Goal: Task Accomplishment & Management: Use online tool/utility

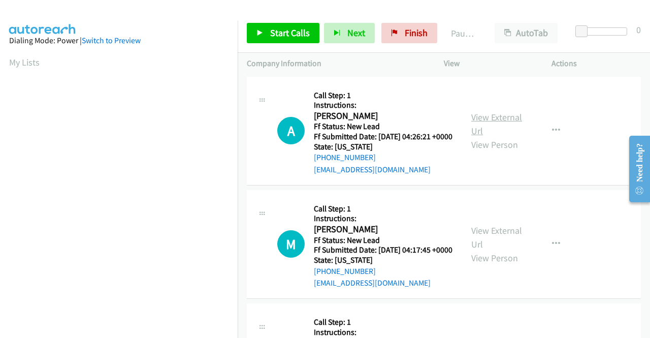
click at [483, 121] on link "View External Url" at bounding box center [496, 123] width 51 height 25
click at [497, 242] on link "View External Url" at bounding box center [496, 236] width 51 height 25
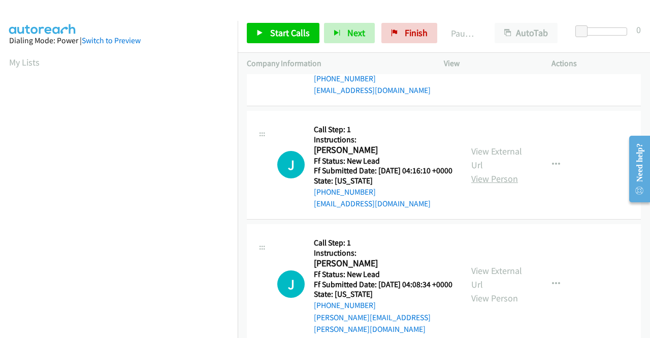
scroll to position [203, 0]
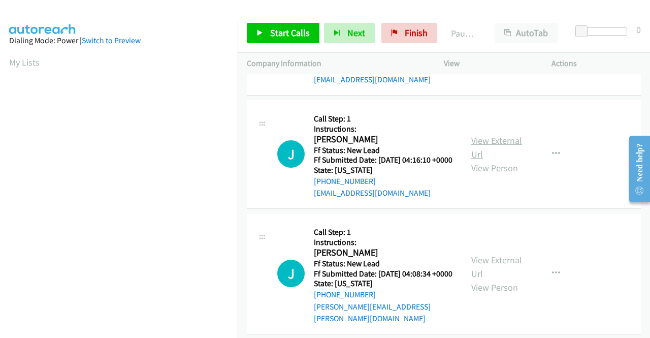
click at [499, 160] on link "View External Url" at bounding box center [496, 147] width 51 height 25
click at [498, 279] on link "View External Url" at bounding box center [496, 266] width 51 height 25
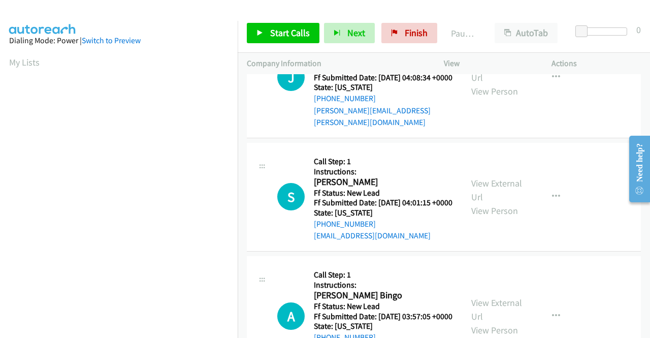
scroll to position [406, 0]
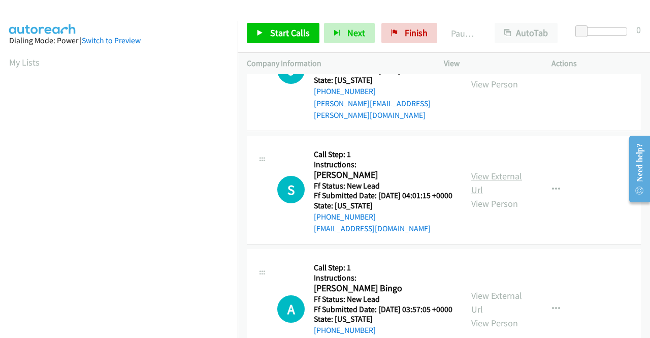
click at [511, 196] on link "View External Url" at bounding box center [496, 182] width 51 height 25
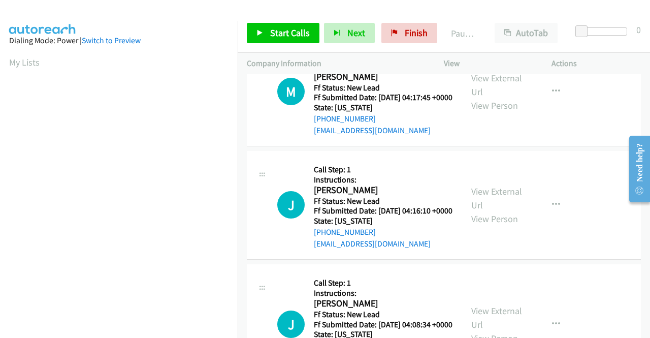
scroll to position [0, 0]
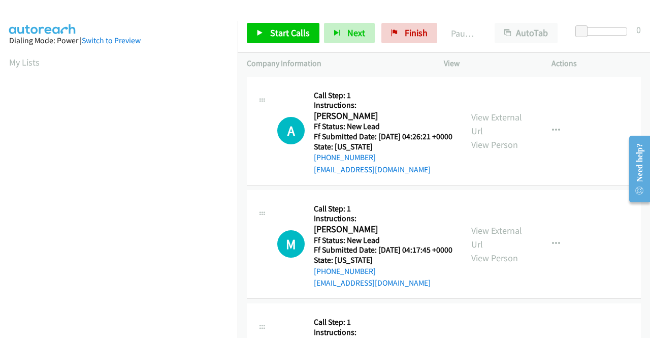
drag, startPoint x: 298, startPoint y: 21, endPoint x: 296, endPoint y: 30, distance: 9.8
click at [298, 25] on div "Start Calls Pause Next Finish Paused AutoTab AutoTab 0" at bounding box center [444, 33] width 412 height 39
click at [258, 34] on icon at bounding box center [259, 33] width 7 height 7
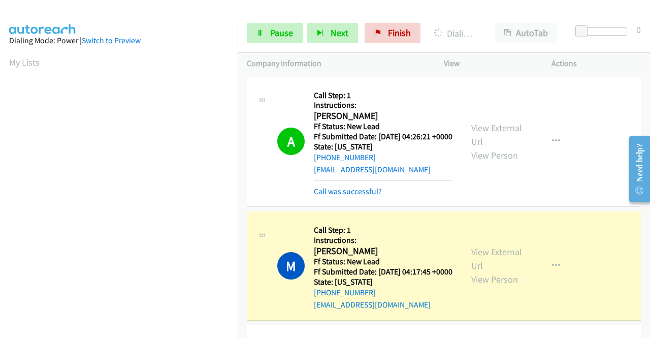
scroll to position [232, 0]
click at [322, 196] on link "Call was successful?" at bounding box center [348, 191] width 68 height 10
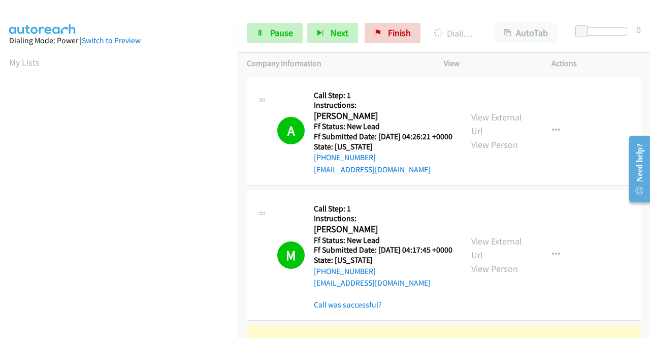
scroll to position [102, 0]
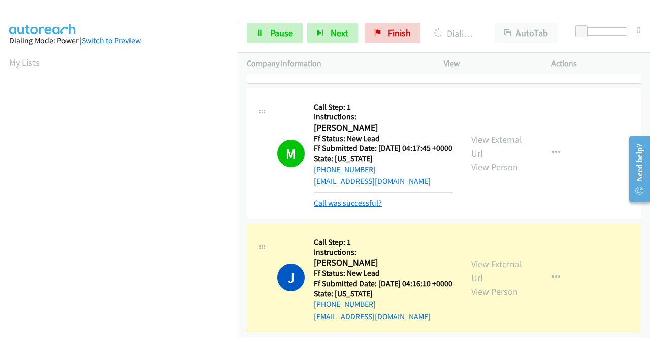
click at [346, 208] on link "Call was successful?" at bounding box center [348, 203] width 68 height 10
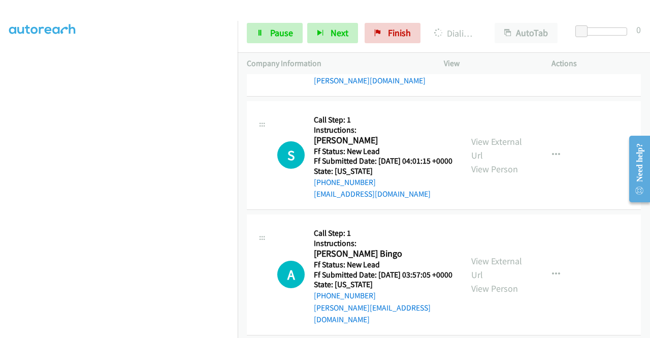
scroll to position [457, 0]
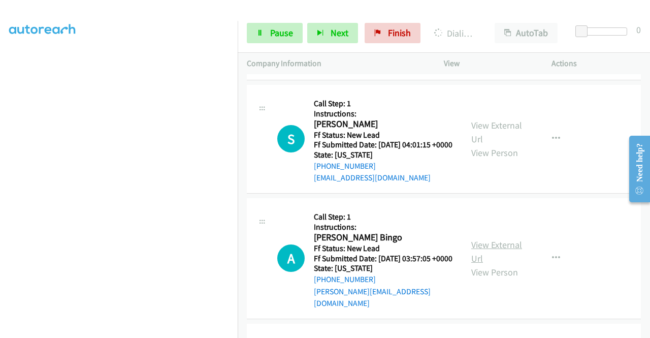
click at [500, 264] on link "View External Url" at bounding box center [496, 251] width 51 height 25
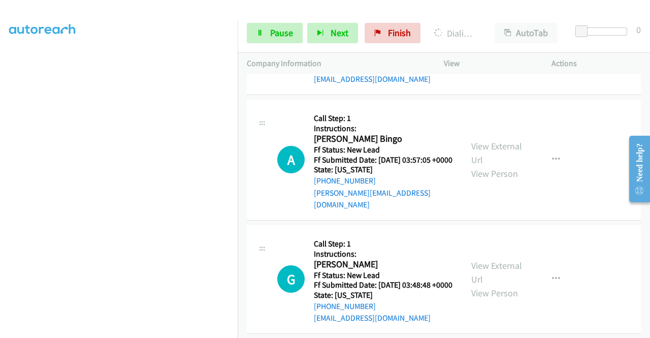
scroll to position [559, 0]
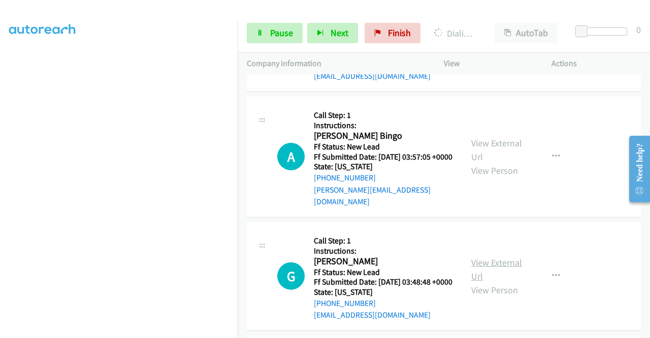
click at [495, 282] on link "View External Url" at bounding box center [496, 268] width 51 height 25
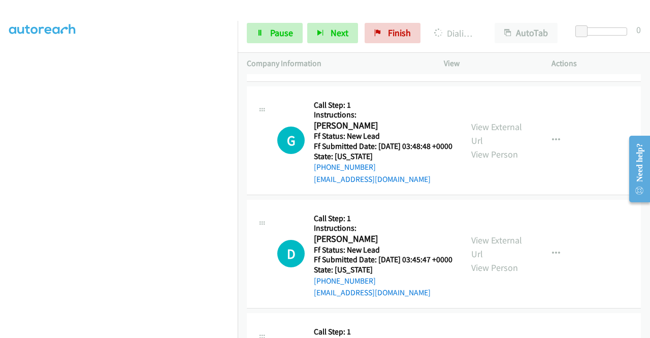
scroll to position [732, 0]
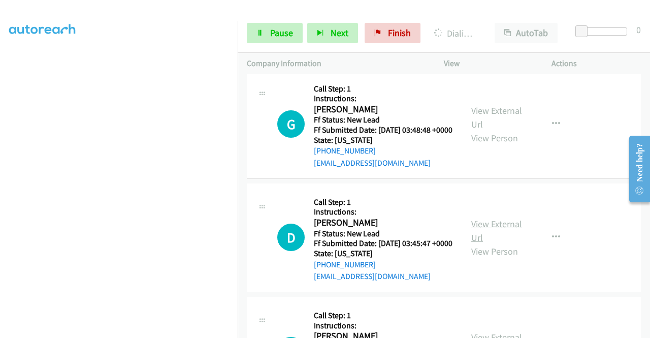
click at [504, 243] on link "View External Url" at bounding box center [496, 230] width 51 height 25
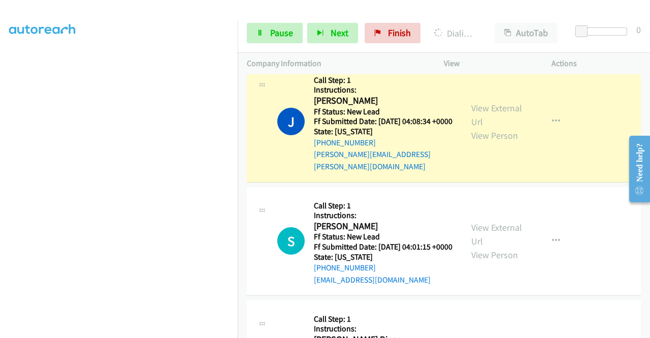
scroll to position [0, 0]
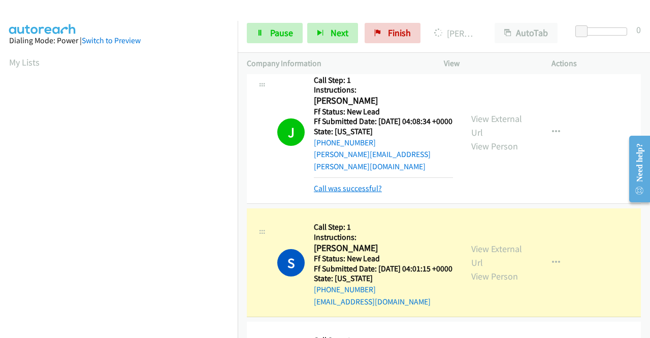
click at [328, 193] on link "Call was successful?" at bounding box center [348, 188] width 68 height 10
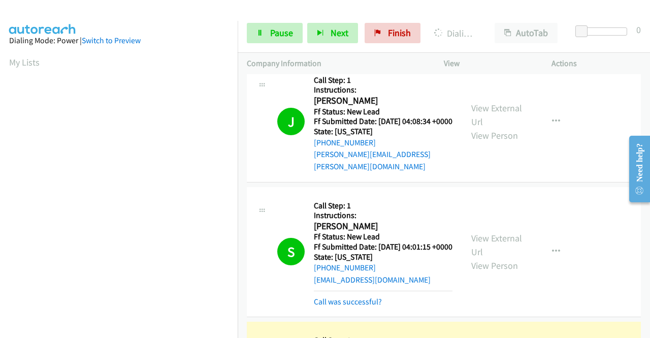
scroll to position [478, 0]
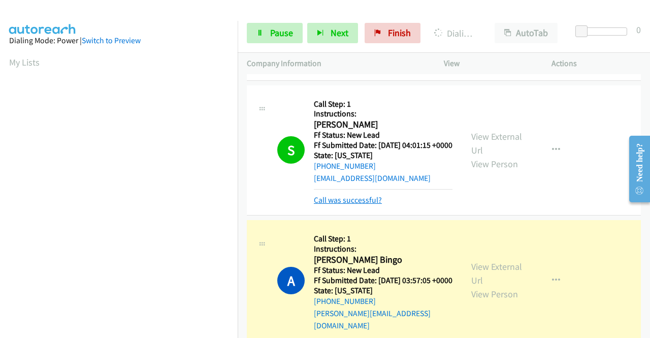
click at [367, 205] on link "Call was successful?" at bounding box center [348, 200] width 68 height 10
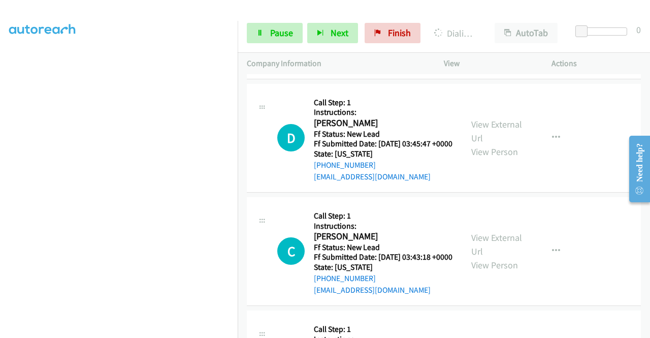
scroll to position [885, 0]
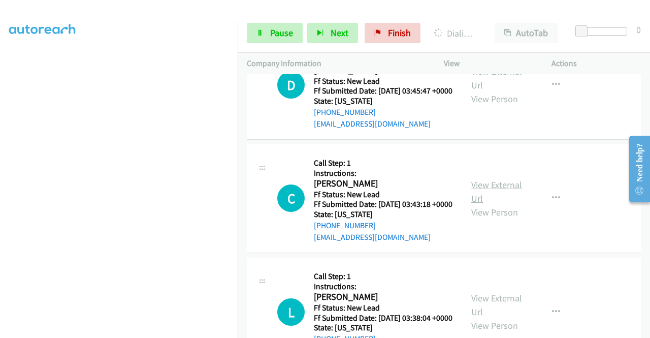
click at [492, 204] on link "View External Url" at bounding box center [496, 191] width 51 height 25
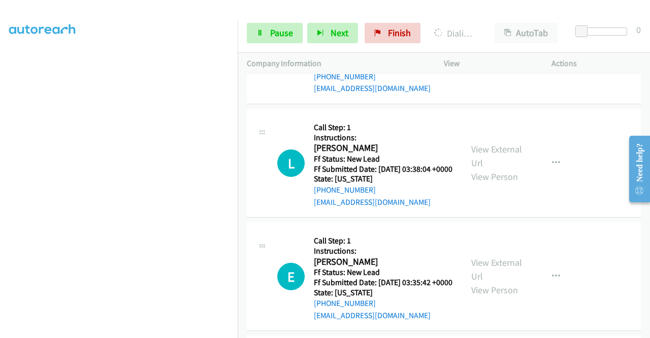
scroll to position [1037, 0]
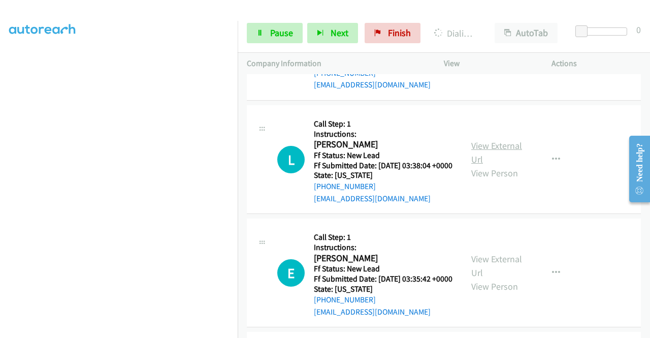
click at [487, 165] on link "View External Url" at bounding box center [496, 152] width 51 height 25
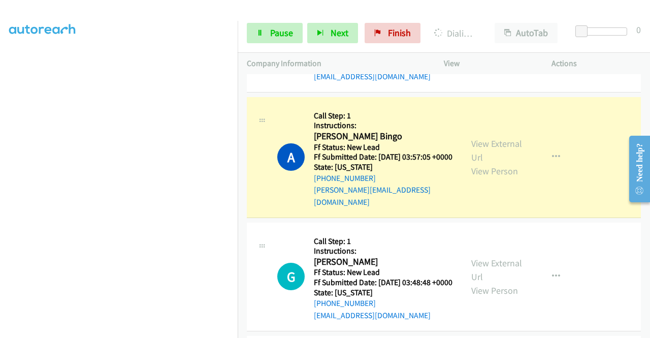
scroll to position [0, 0]
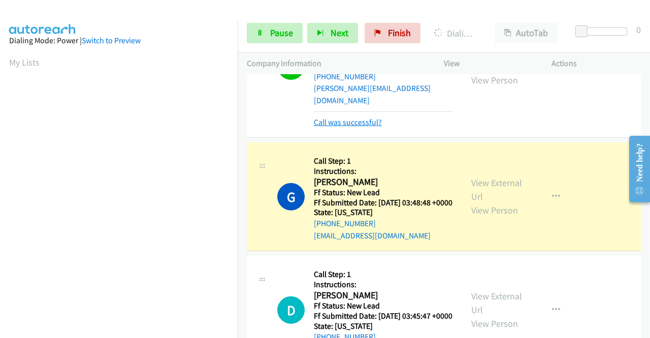
click at [374, 127] on link "Call was successful?" at bounding box center [348, 122] width 68 height 10
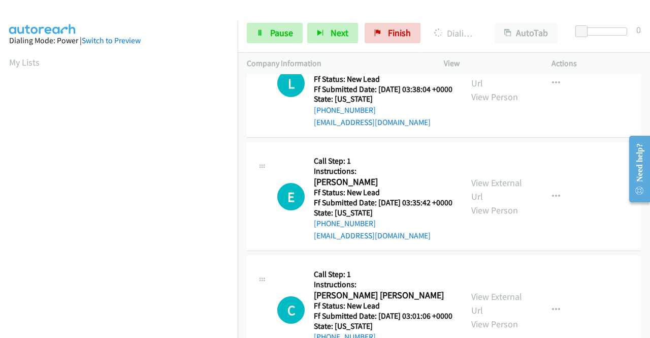
scroll to position [1128, 0]
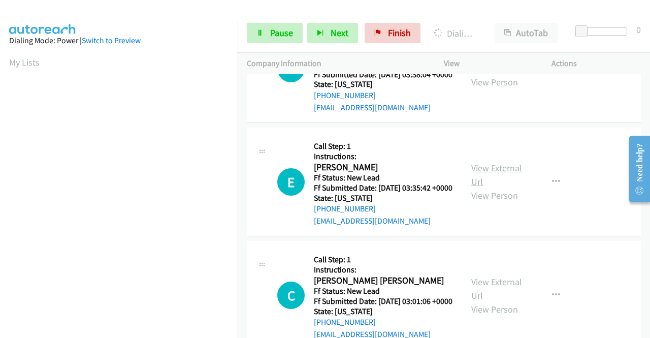
click at [507, 187] on link "View External Url" at bounding box center [496, 174] width 51 height 25
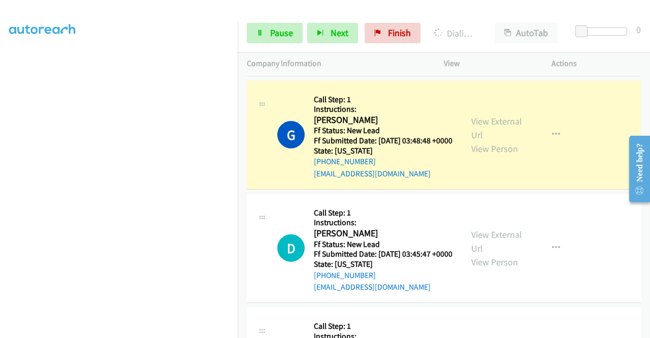
scroll to position [0, 0]
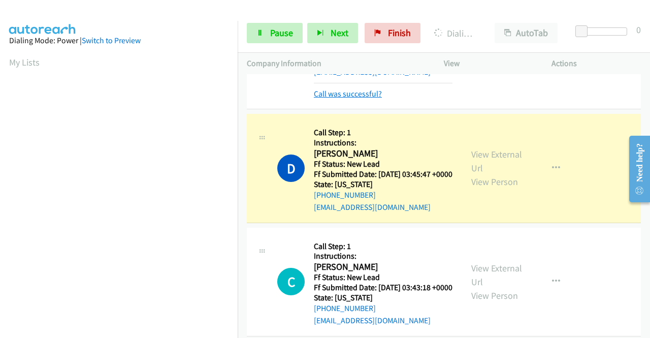
click at [367, 99] on link "Call was successful?" at bounding box center [348, 94] width 68 height 10
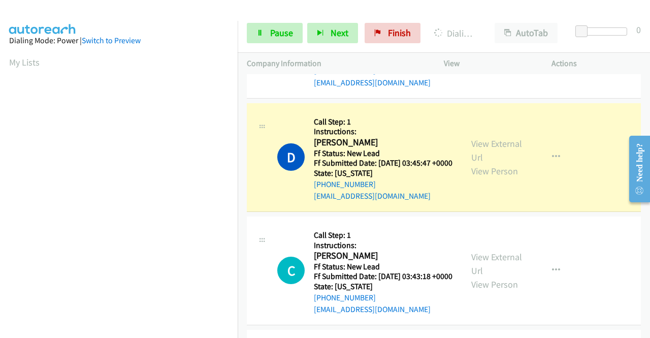
scroll to position [232, 0]
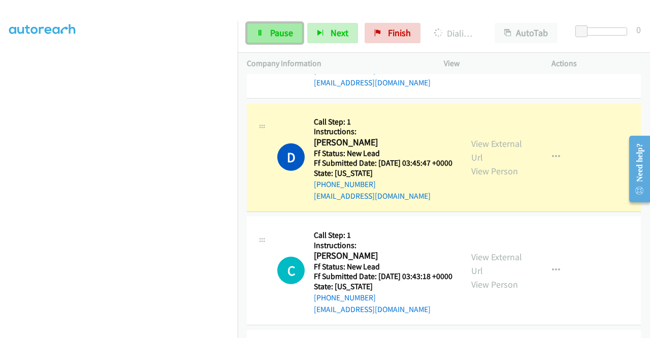
click at [280, 34] on span "Pause" at bounding box center [281, 33] width 23 height 12
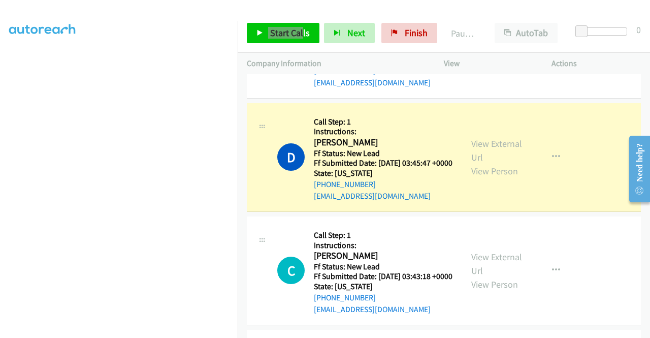
scroll to position [0, 0]
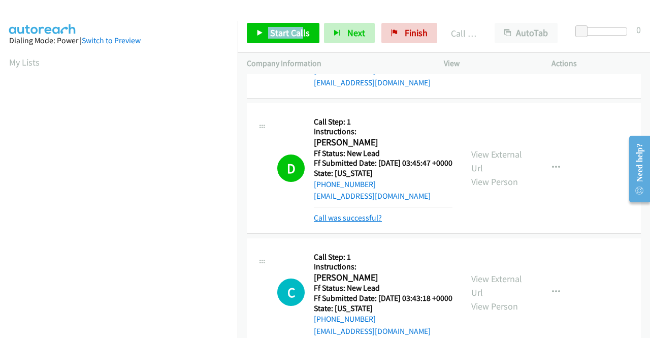
click at [377, 222] on link "Call was successful?" at bounding box center [348, 218] width 68 height 10
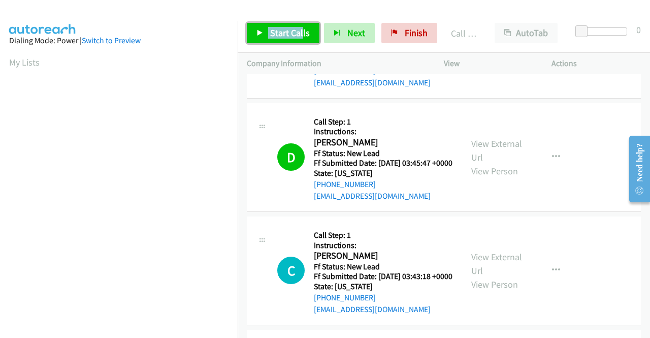
click at [269, 40] on link "Start Calls" at bounding box center [283, 33] width 73 height 20
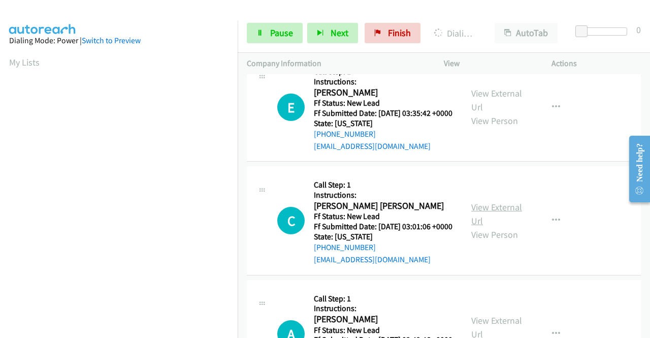
scroll to position [1219, 0]
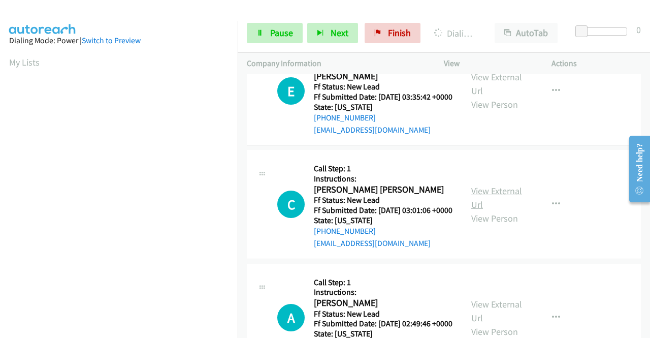
click at [486, 210] on link "View External Url" at bounding box center [496, 197] width 51 height 25
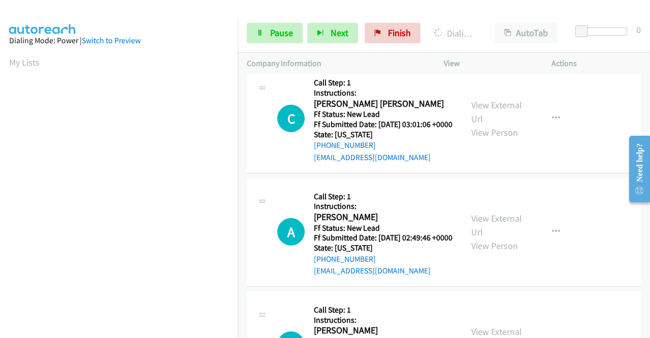
scroll to position [1321, 0]
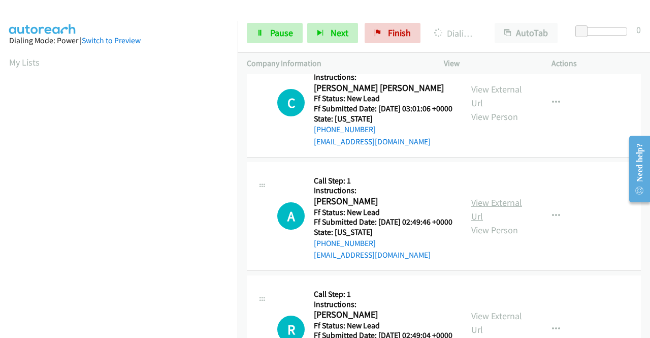
click at [496, 222] on link "View External Url" at bounding box center [496, 209] width 51 height 25
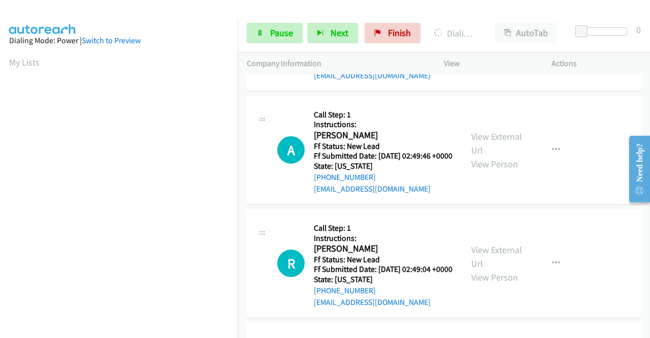
scroll to position [1422, 0]
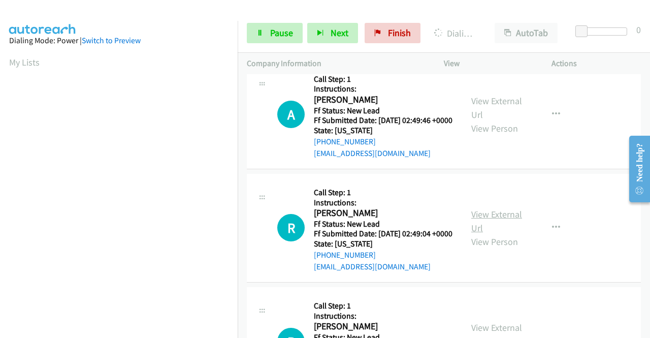
click at [495, 234] on link "View External Url" at bounding box center [496, 220] width 51 height 25
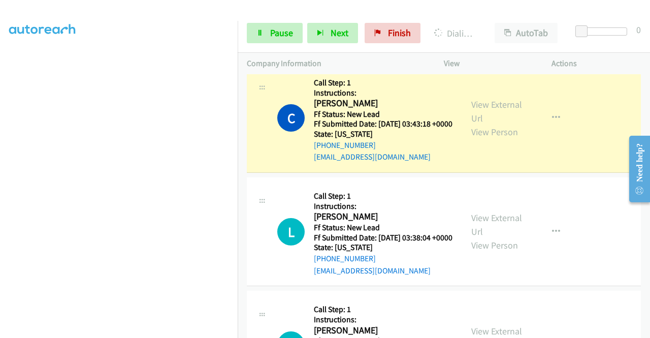
scroll to position [0, 0]
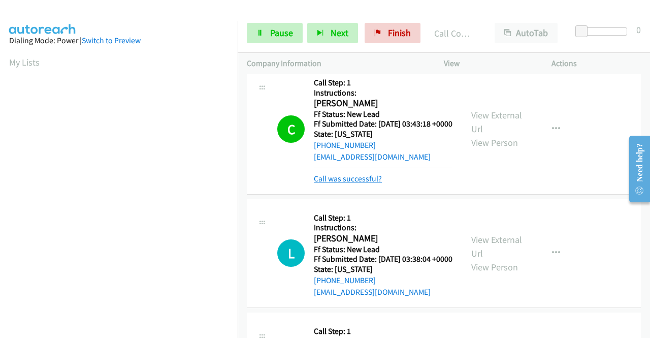
click at [378, 183] on link "Call was successful?" at bounding box center [348, 179] width 68 height 10
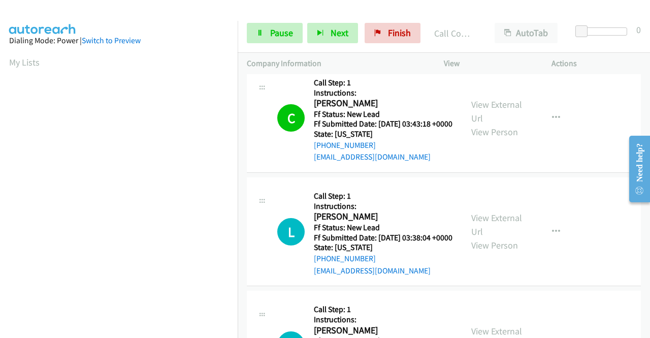
scroll to position [51, 0]
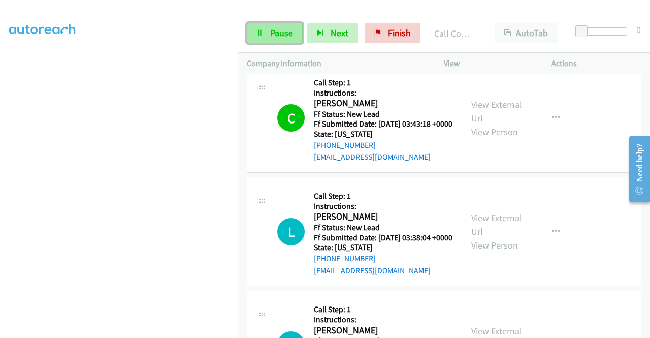
click at [277, 31] on span "Pause" at bounding box center [281, 33] width 23 height 12
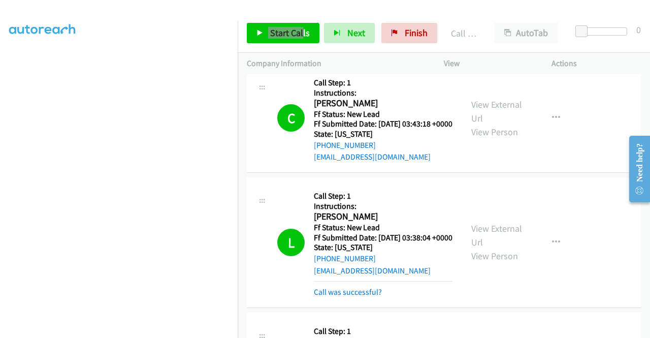
scroll to position [1067, 0]
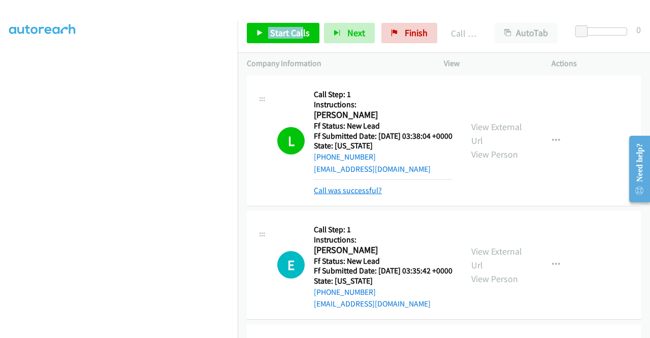
click at [372, 195] on link "Call was successful?" at bounding box center [348, 190] width 68 height 10
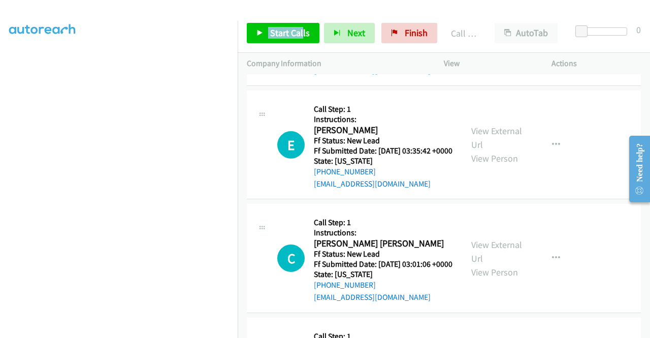
scroll to position [1168, 0]
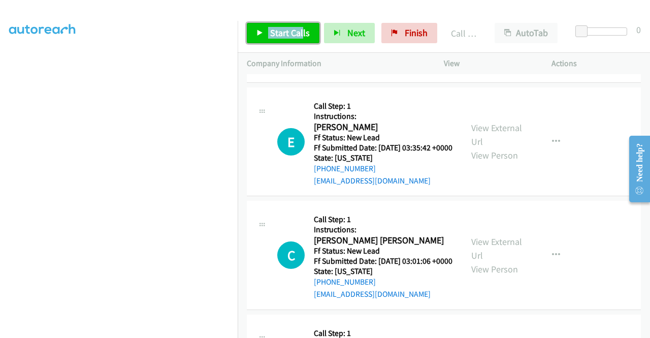
click at [261, 29] on link "Start Calls" at bounding box center [283, 33] width 73 height 20
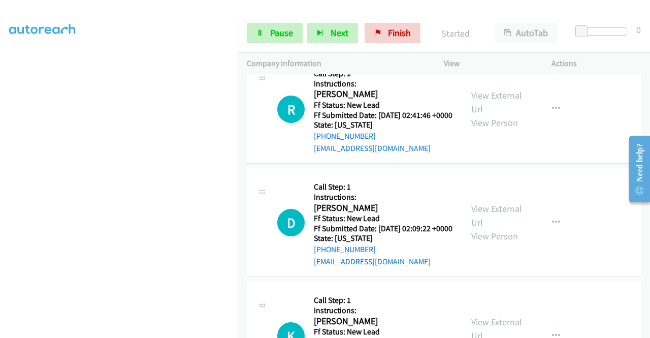
scroll to position [1676, 0]
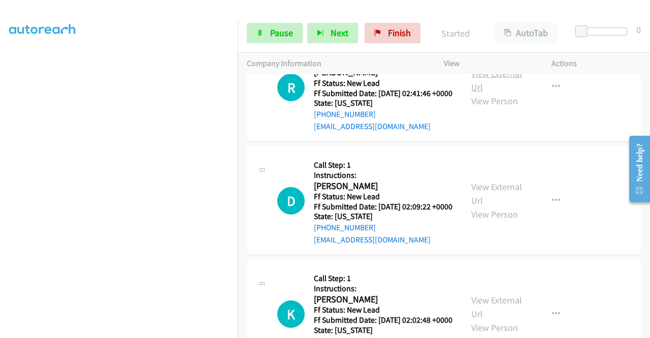
click at [483, 93] on link "View External Url" at bounding box center [496, 80] width 51 height 25
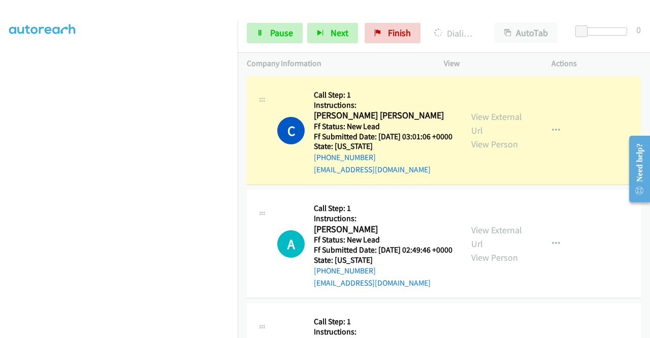
scroll to position [1291, 0]
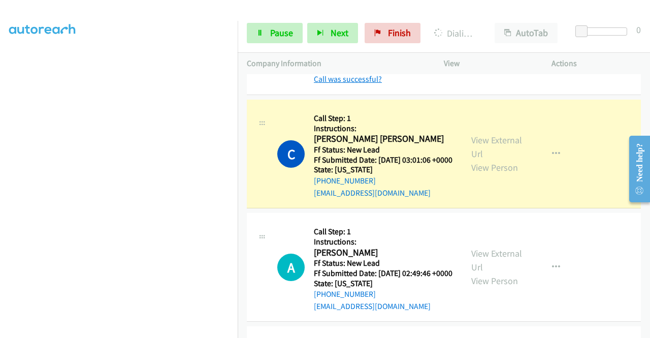
click at [367, 84] on link "Call was successful?" at bounding box center [348, 79] width 68 height 10
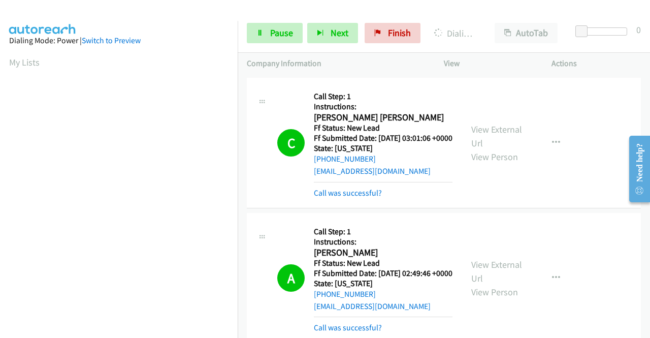
scroll to position [232, 0]
click at [333, 198] on link "Call was successful?" at bounding box center [348, 193] width 68 height 10
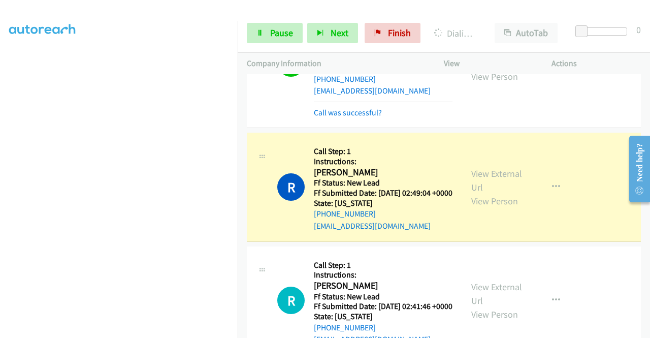
scroll to position [1494, 0]
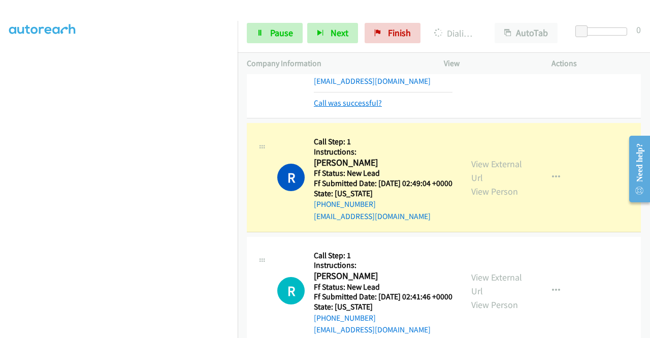
click at [336, 108] on link "Call was successful?" at bounding box center [348, 103] width 68 height 10
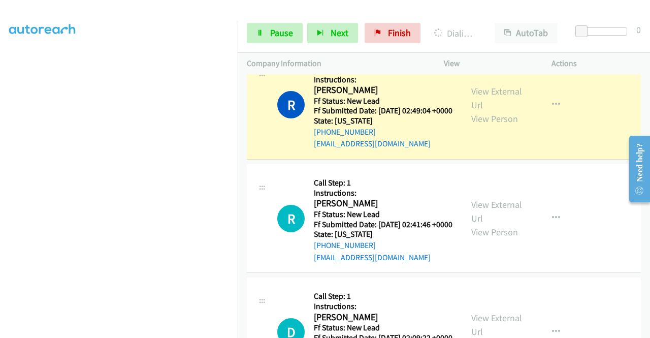
scroll to position [232, 0]
click at [281, 36] on span "Pause" at bounding box center [281, 33] width 23 height 12
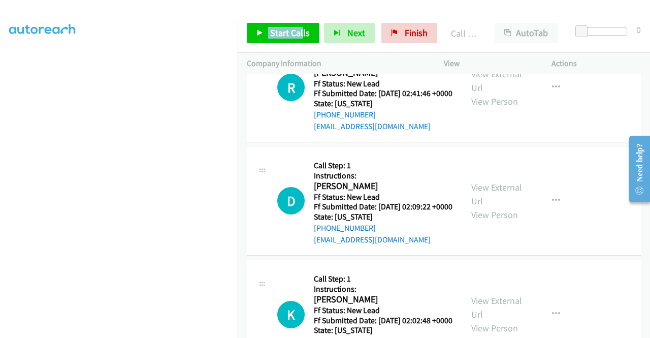
click at [332, 18] on link "Call was successful?" at bounding box center [348, 13] width 68 height 10
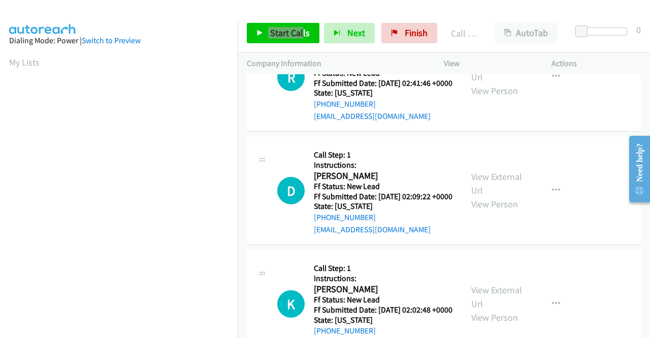
scroll to position [0, 0]
drag, startPoint x: 387, startPoint y: 225, endPoint x: 468, endPoint y: 11, distance: 228.8
click at [323, 110] on div "+1 845-532-9898" at bounding box center [383, 104] width 139 height 12
copy link "845-532-9898"
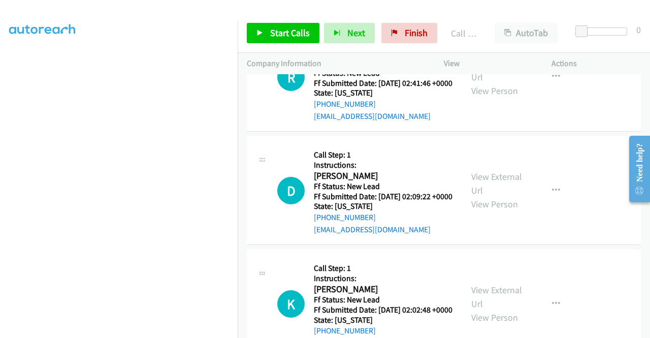
click at [601, 134] on td "R Callback Scheduled Call Step: 1 Instructions: Ryan Bach America/New_York Ff S…" at bounding box center [444, 77] width 412 height 113
click at [275, 40] on link "Start Calls" at bounding box center [283, 33] width 73 height 20
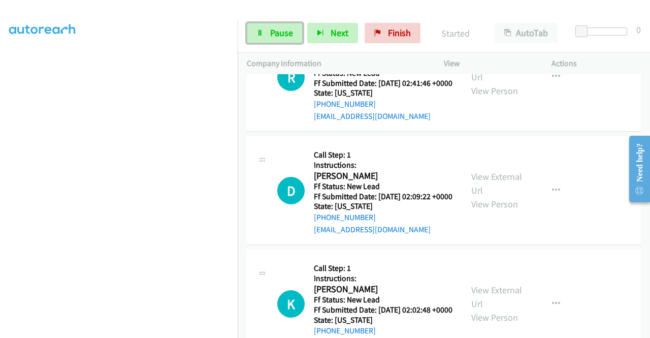
click at [275, 40] on link "Pause" at bounding box center [275, 33] width 56 height 20
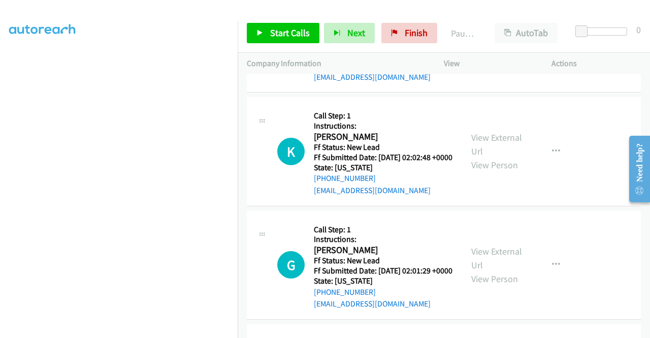
scroll to position [1686, 0]
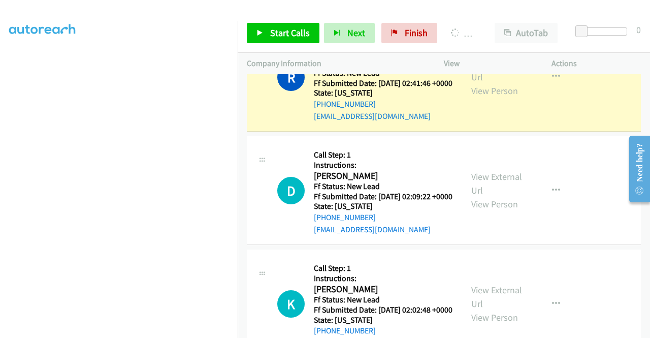
click at [461, 12] on div at bounding box center [320, 19] width 641 height 39
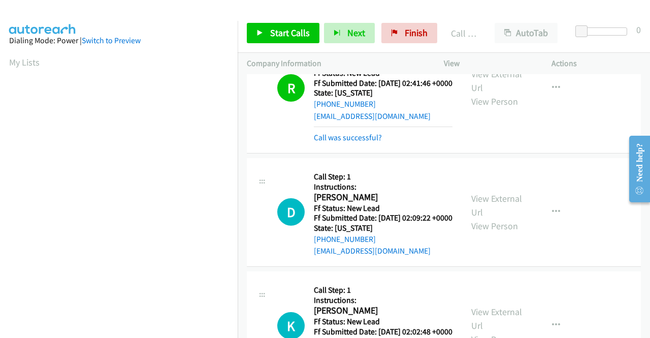
scroll to position [232, 0]
click at [361, 142] on link "Call was successful?" at bounding box center [348, 138] width 68 height 10
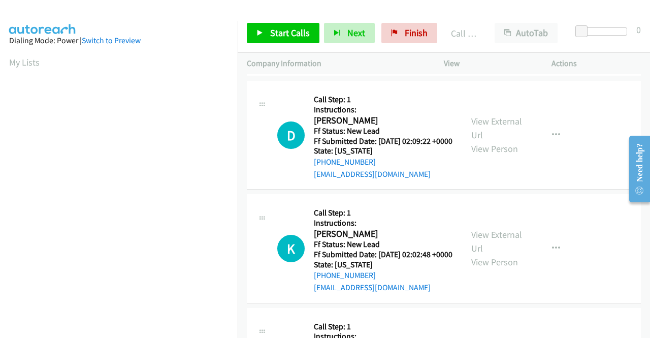
scroll to position [1788, 0]
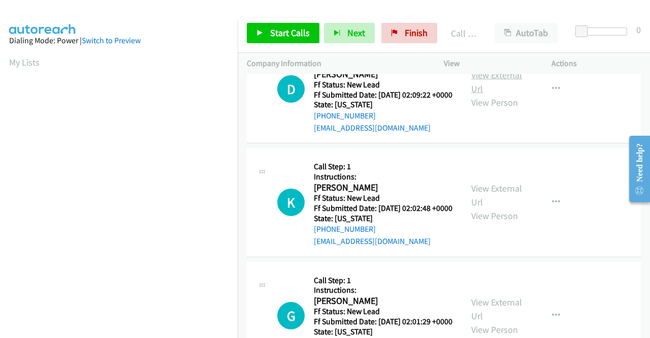
click at [496, 94] on link "View External Url" at bounding box center [496, 81] width 51 height 25
click at [511, 208] on link "View External Url" at bounding box center [496, 194] width 51 height 25
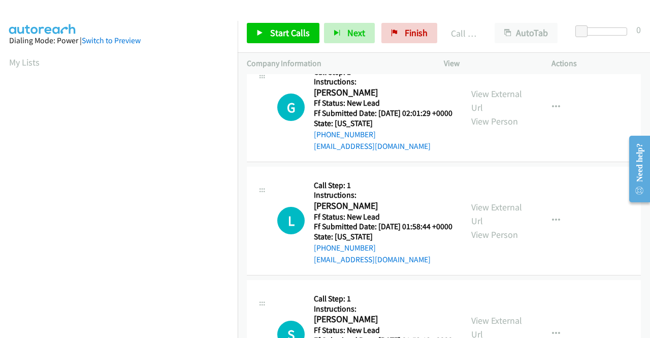
scroll to position [2042, 0]
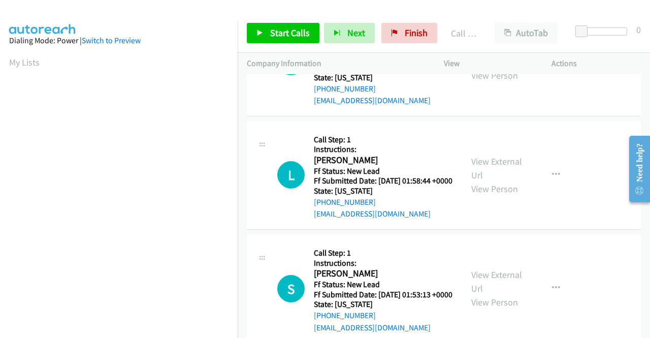
click at [499, 68] on link "View External Url" at bounding box center [496, 54] width 51 height 25
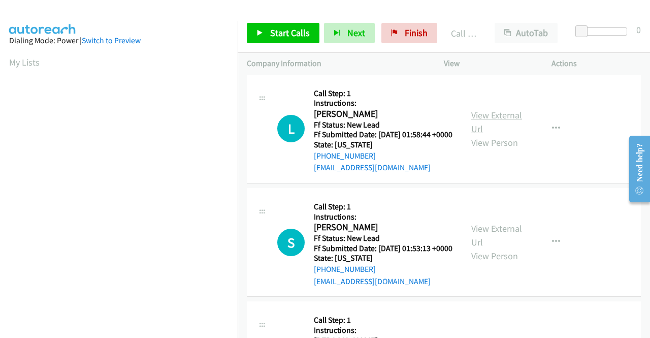
scroll to position [2143, 0]
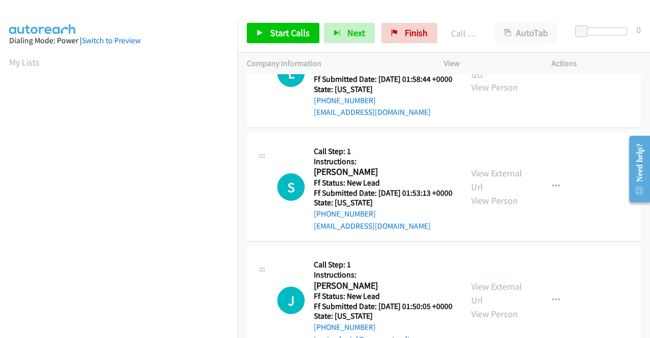
click at [493, 79] on link "View External Url" at bounding box center [496, 66] width 51 height 25
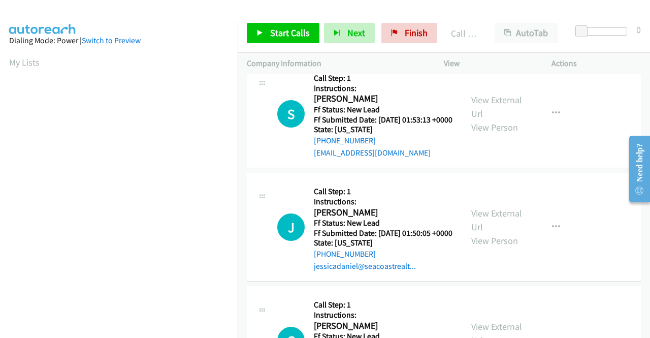
scroll to position [2245, 0]
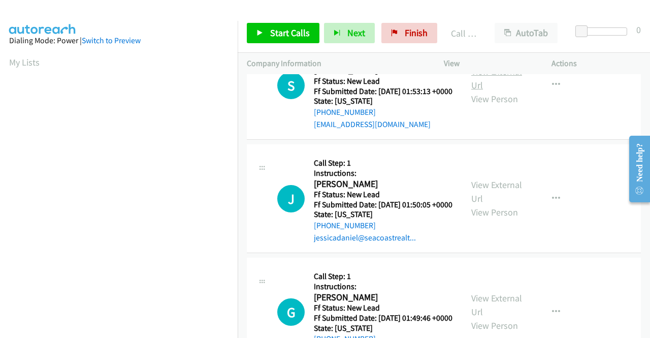
click at [490, 91] on link "View External Url" at bounding box center [496, 78] width 51 height 25
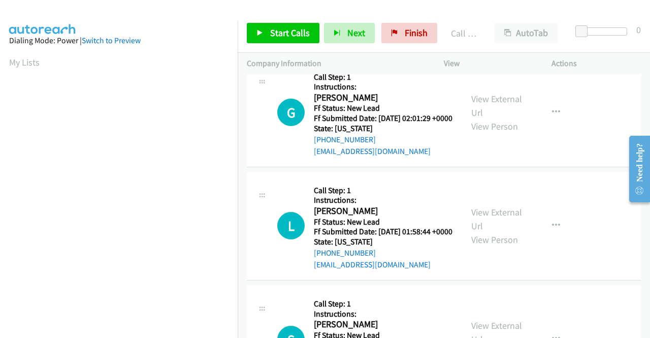
scroll to position [1839, 0]
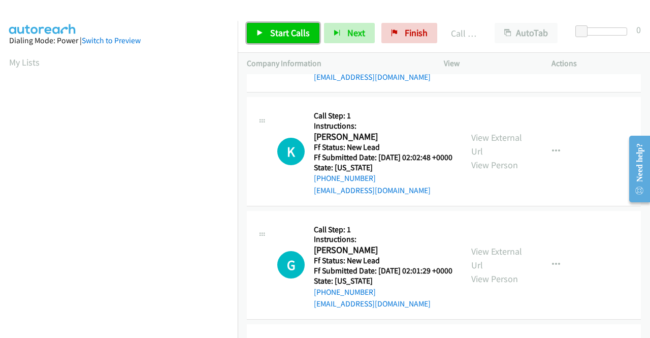
click at [278, 29] on span "Start Calls" at bounding box center [290, 33] width 40 height 12
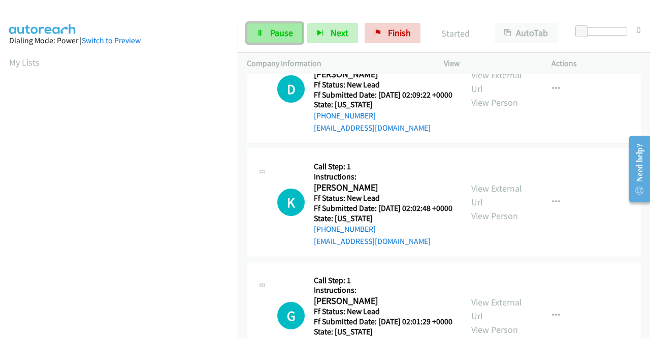
click at [262, 37] on link "Pause" at bounding box center [275, 33] width 56 height 20
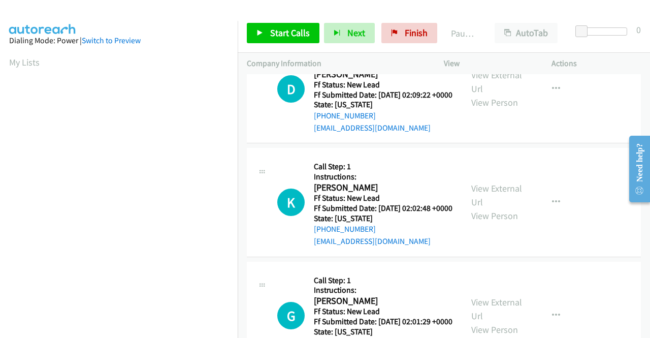
drag, startPoint x: 244, startPoint y: 311, endPoint x: 225, endPoint y: 293, distance: 25.9
click at [244, 259] on td "K Callback Scheduled Call Step: 1 Instructions: Kerstin Calwer America/New_York…" at bounding box center [444, 202] width 412 height 113
drag, startPoint x: 383, startPoint y: 247, endPoint x: 324, endPoint y: 249, distance: 59.5
click at [324, 122] on div "+1 917-960-1616" at bounding box center [383, 116] width 139 height 12
copy link "917-960-1616"
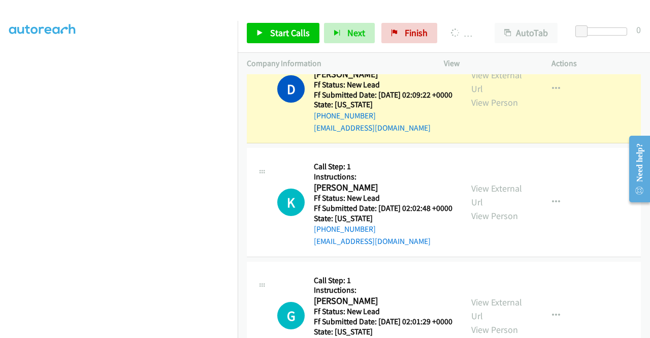
scroll to position [0, 0]
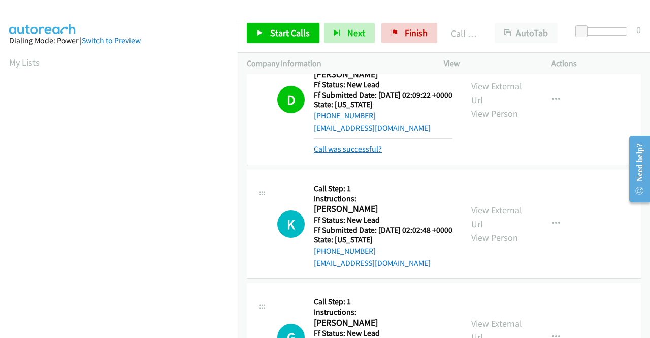
click at [361, 154] on link "Call was successful?" at bounding box center [348, 149] width 68 height 10
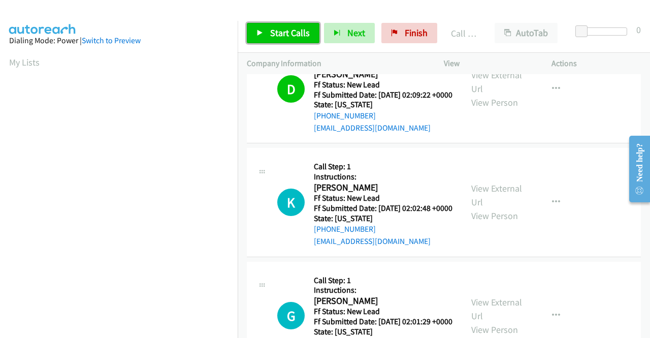
click at [305, 30] on span "Start Calls" at bounding box center [290, 33] width 40 height 12
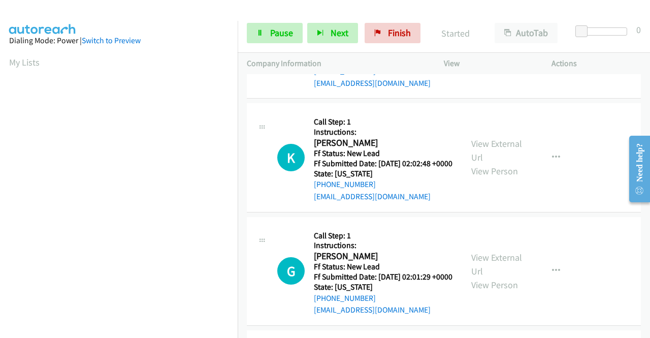
scroll to position [1889, 0]
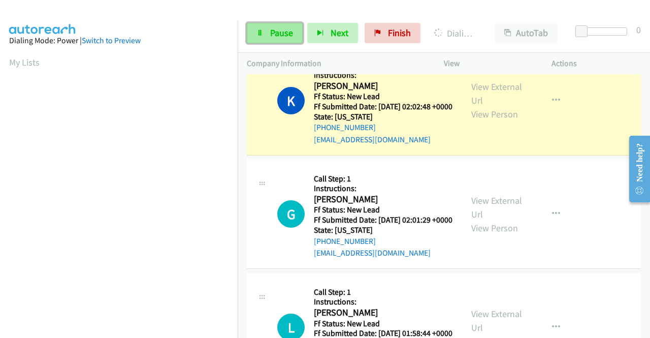
click at [283, 36] on span "Pause" at bounding box center [281, 33] width 23 height 12
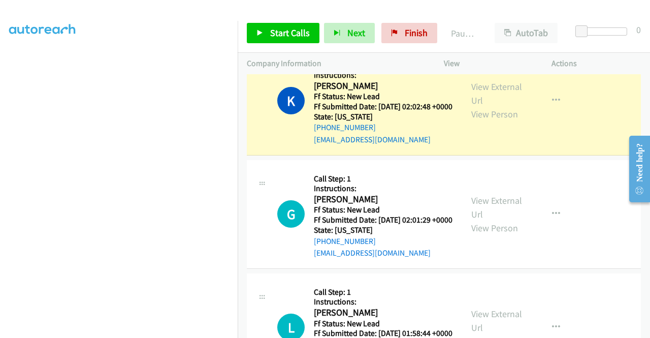
scroll to position [232, 0]
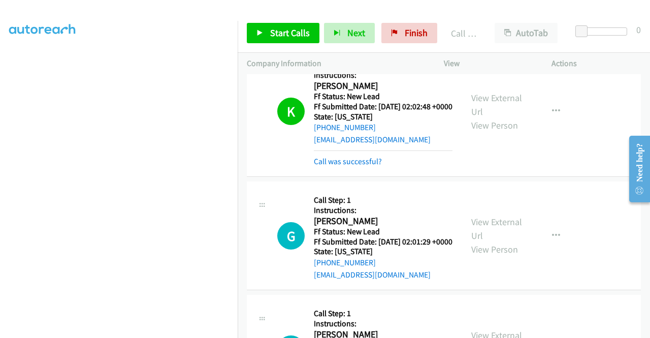
drag, startPoint x: 243, startPoint y: 294, endPoint x: 240, endPoint y: 290, distance: 5.4
click at [243, 179] on td "K Callback Scheduled Call Step: 1 Instructions: Kerstin Calwer America/New_York…" at bounding box center [444, 111] width 412 height 135
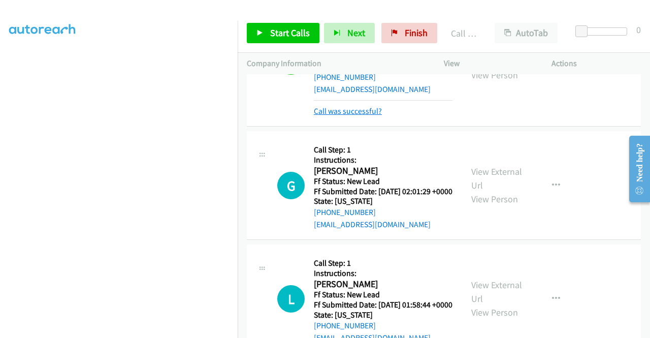
scroll to position [1940, 0]
click at [368, 115] on link "Call was successful?" at bounding box center [348, 111] width 68 height 10
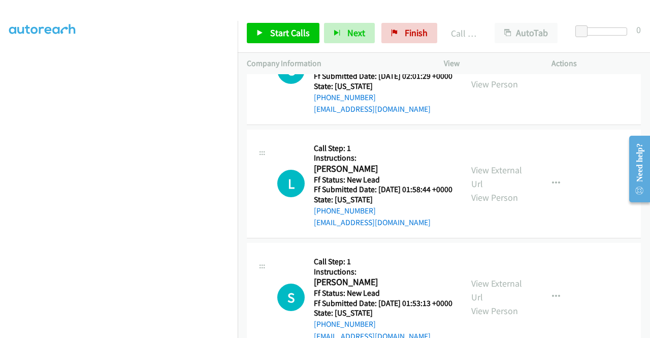
scroll to position [2042, 0]
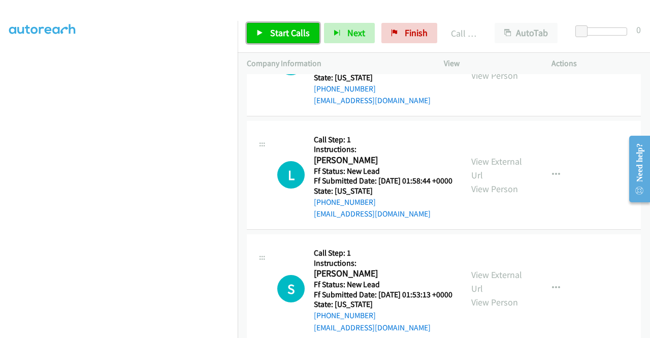
click at [290, 39] on link "Start Calls" at bounding box center [283, 33] width 73 height 20
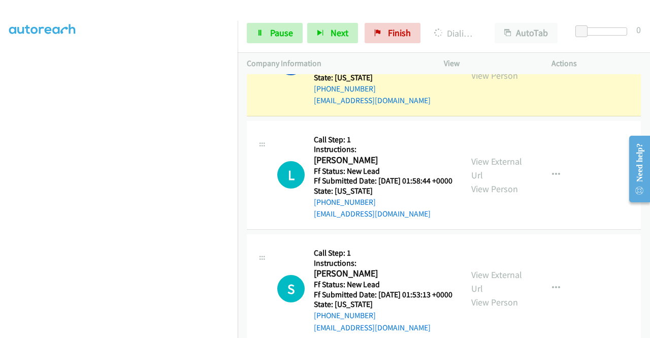
click at [610, 54] on div "Actions" at bounding box center [596, 63] width 108 height 21
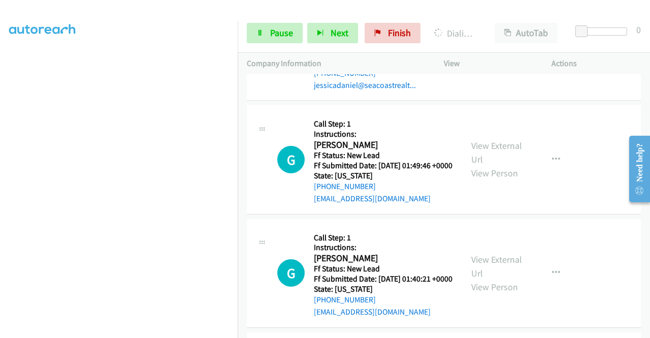
scroll to position [2448, 0]
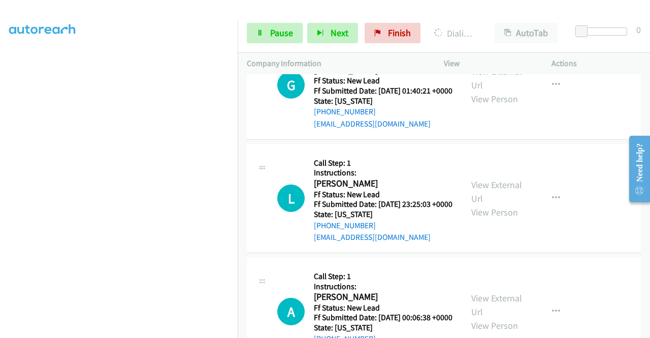
scroll to position [2601, 0]
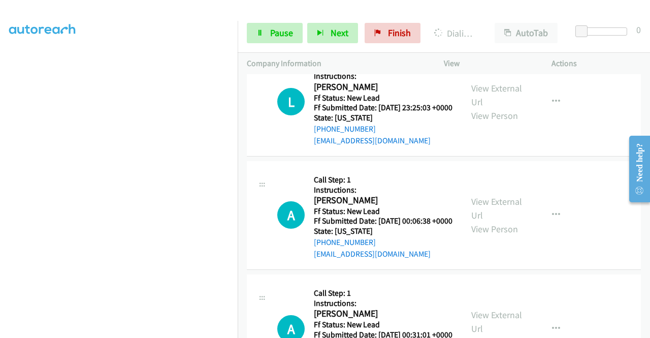
scroll to position [2702, 0]
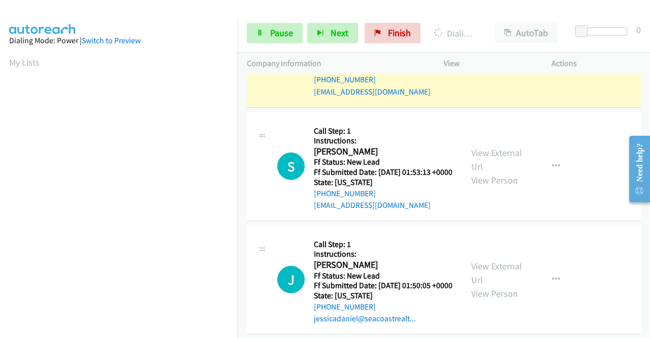
scroll to position [2165, 0]
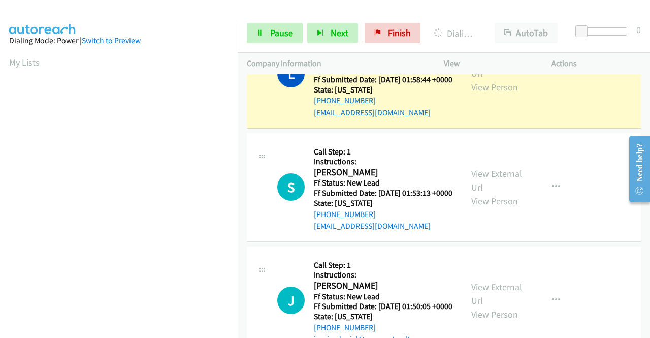
drag, startPoint x: 350, startPoint y: 152, endPoint x: 336, endPoint y: 156, distance: 15.3
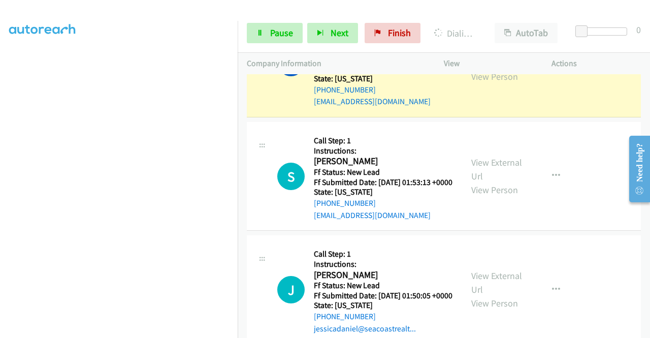
scroll to position [0, 0]
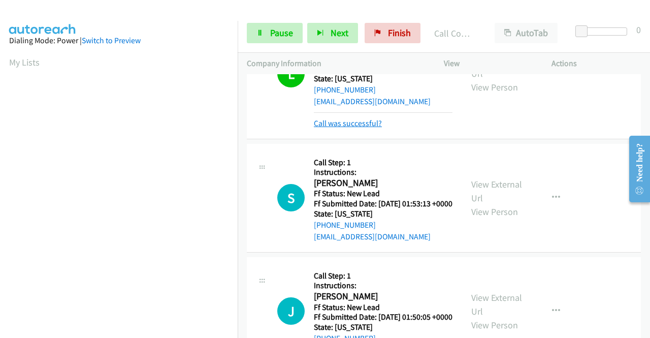
click at [372, 128] on link "Call was successful?" at bounding box center [348, 123] width 68 height 10
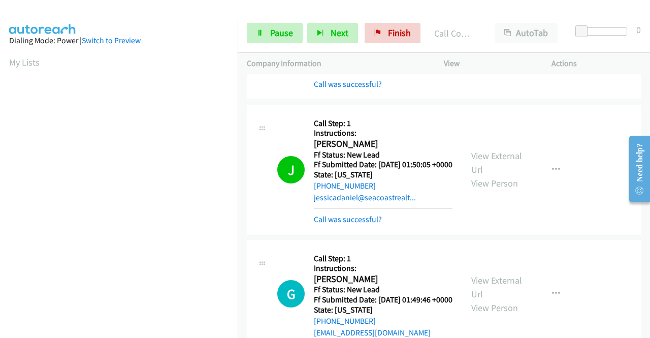
scroll to position [232, 0]
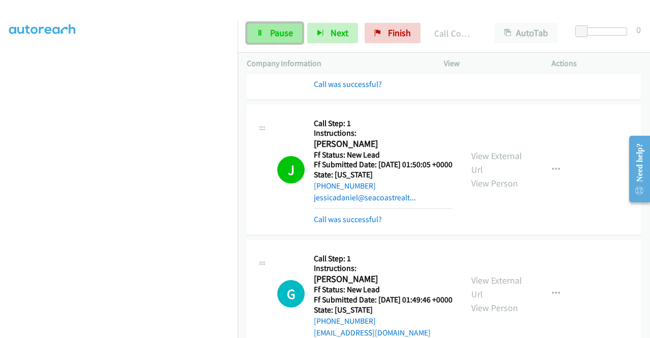
click at [289, 36] on span "Pause" at bounding box center [281, 33] width 23 height 12
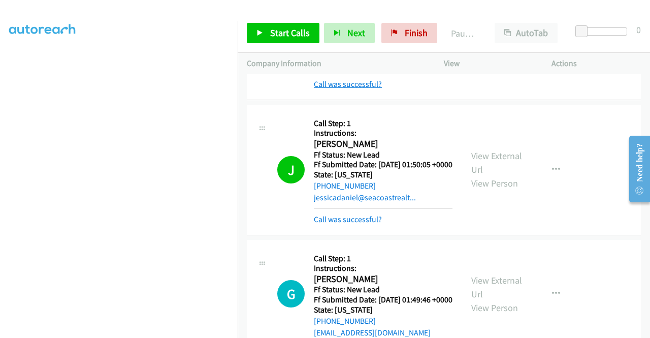
click at [362, 89] on link "Call was successful?" at bounding box center [348, 84] width 68 height 10
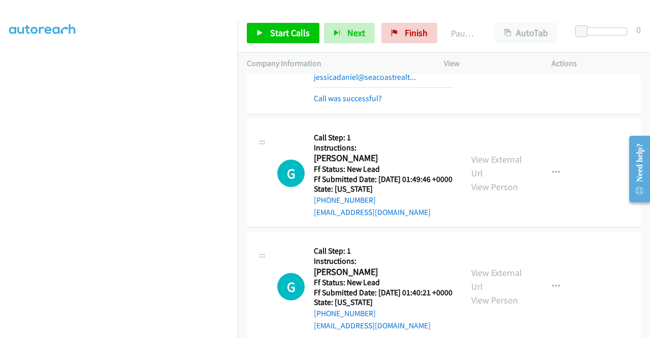
scroll to position [2459, 0]
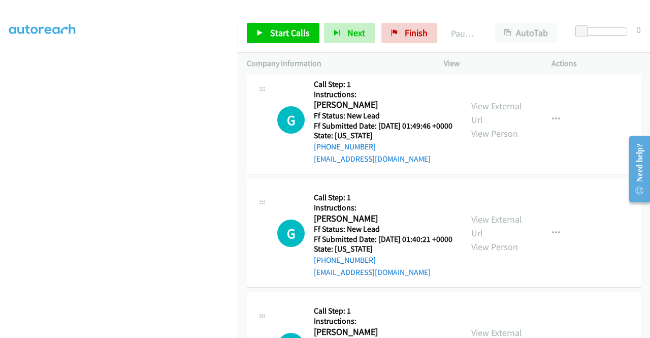
click at [367, 50] on link "Call was successful?" at bounding box center [348, 45] width 68 height 10
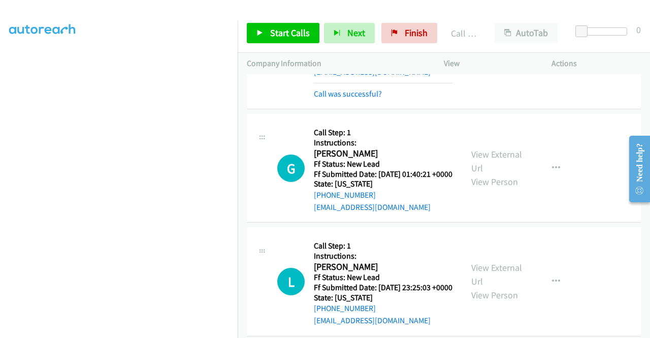
scroll to position [2560, 0]
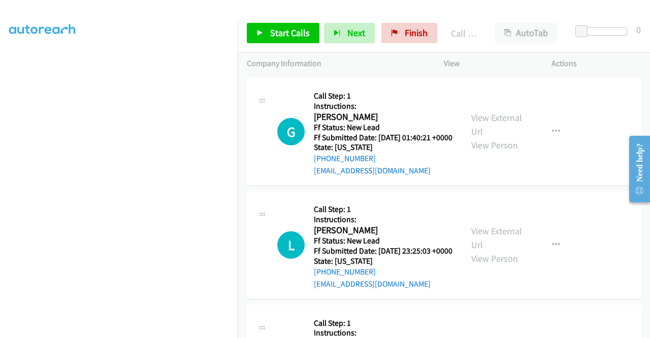
click at [373, 62] on link "Call was successful?" at bounding box center [348, 57] width 68 height 10
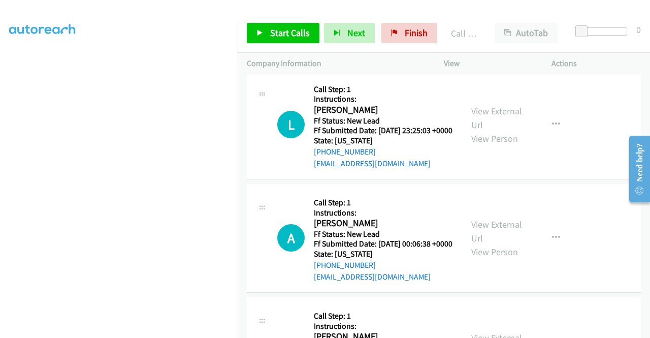
scroll to position [2662, 0]
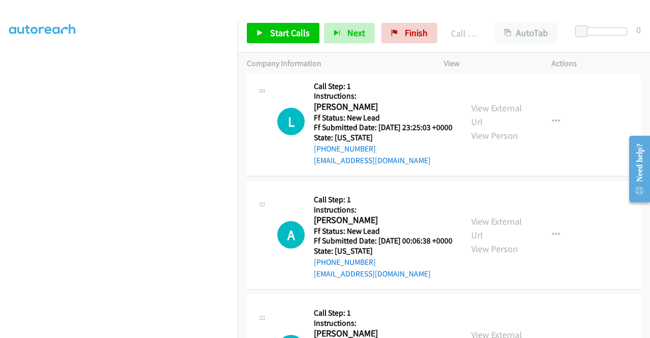
drag, startPoint x: 588, startPoint y: 53, endPoint x: 565, endPoint y: 58, distance: 23.9
click at [588, 53] on div "Actions" at bounding box center [596, 63] width 108 height 21
click at [311, 35] on link "Start Calls" at bounding box center [283, 33] width 73 height 20
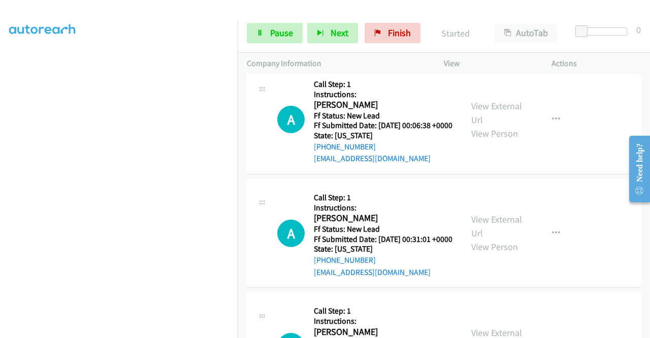
scroll to position [2814, 0]
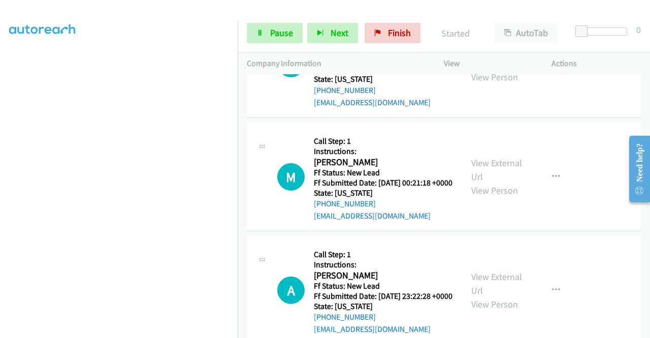
scroll to position [2967, 0]
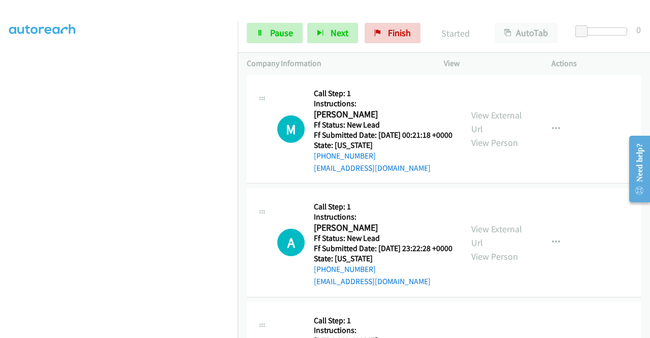
scroll to position [3068, 0]
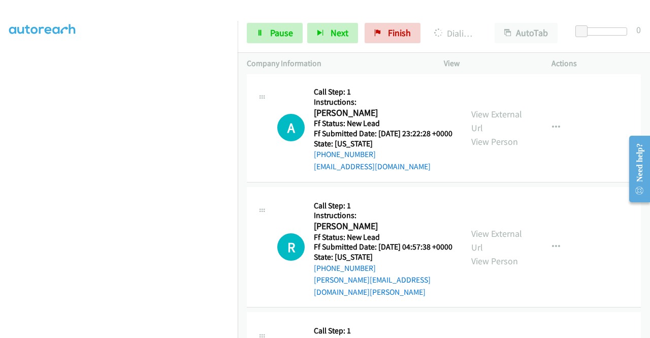
scroll to position [3170, 0]
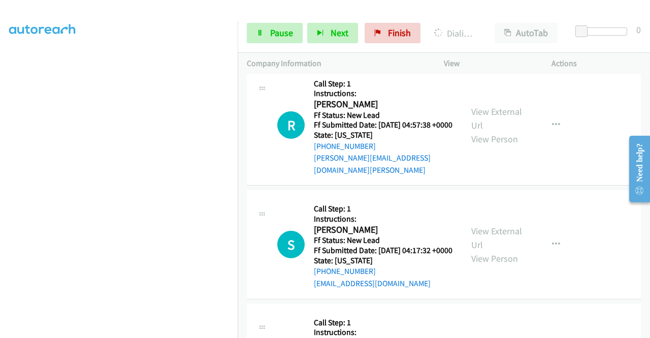
scroll to position [3271, 0]
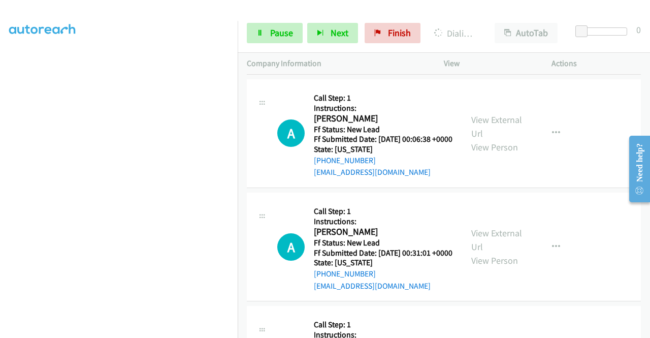
scroll to position [0, 0]
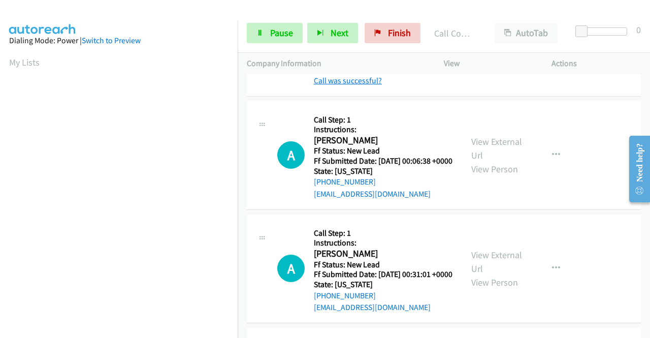
click at [337, 85] on link "Call was successful?" at bounding box center [348, 81] width 68 height 10
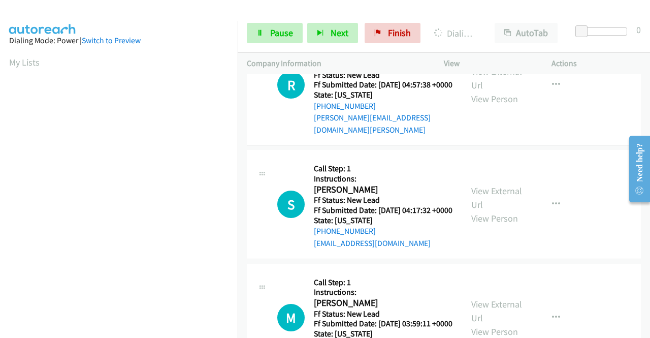
scroll to position [3373, 0]
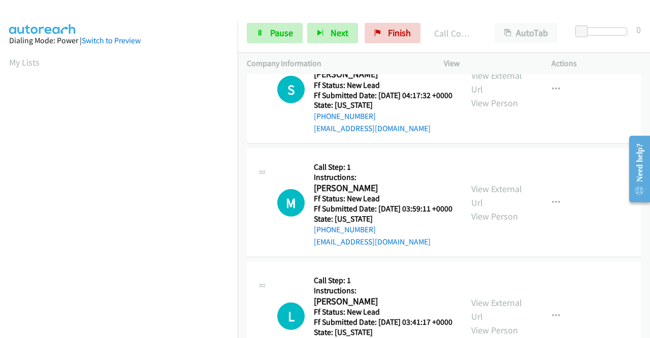
scroll to position [3445, 0]
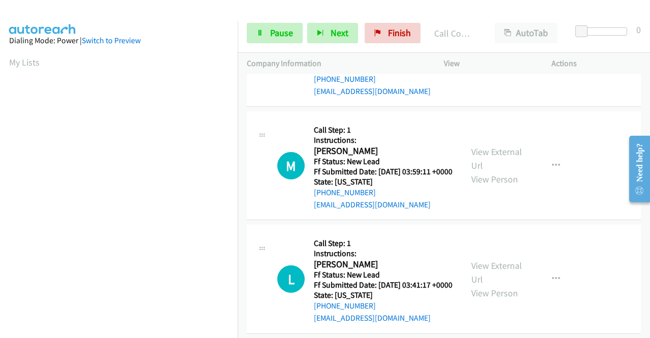
click at [502, 58] on link "View External Url" at bounding box center [496, 45] width 51 height 25
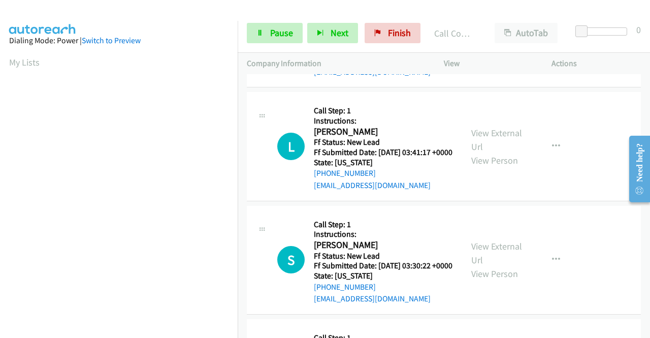
scroll to position [3598, 0]
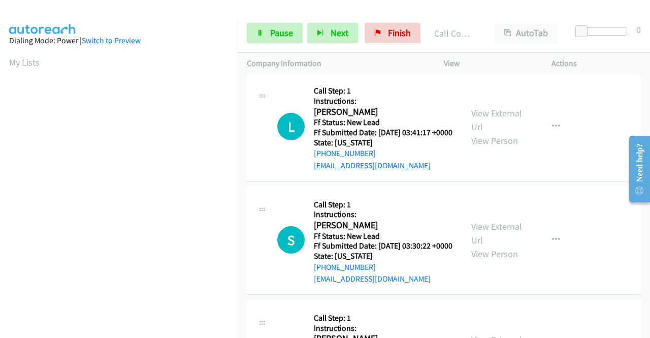
click at [493, 19] on link "View External Url" at bounding box center [496, 5] width 51 height 25
click at [280, 29] on span "Pause" at bounding box center [281, 33] width 23 height 12
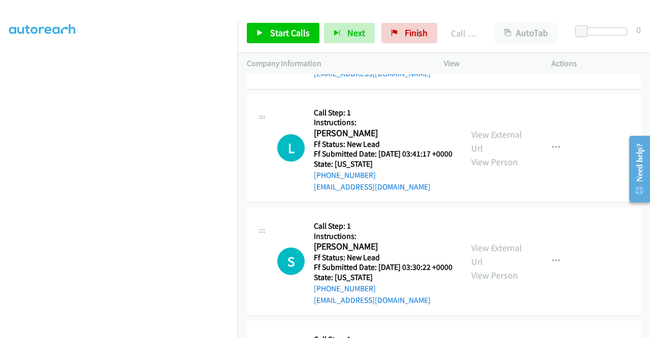
scroll to position [3641, 0]
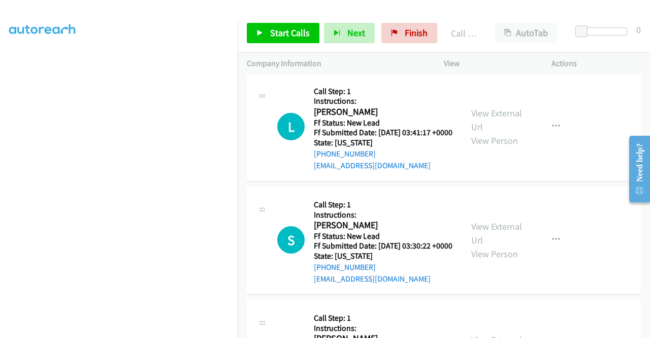
click at [239, 70] on td "M Callback Scheduled Call Step: 1 Instructions: Michael Hines America/Chicago F…" at bounding box center [444, 13] width 412 height 113
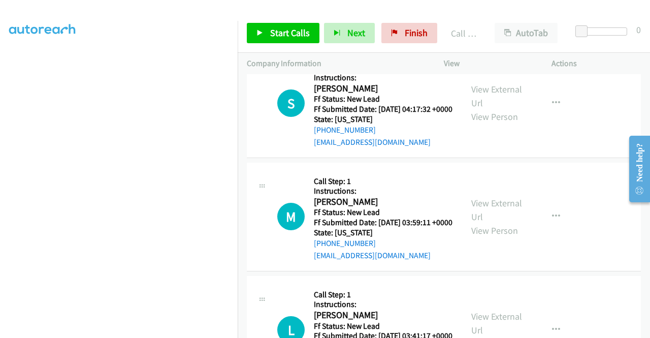
scroll to position [3387, 0]
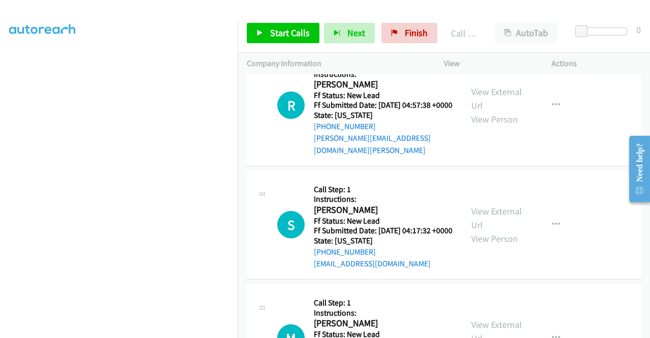
scroll to position [3285, 0]
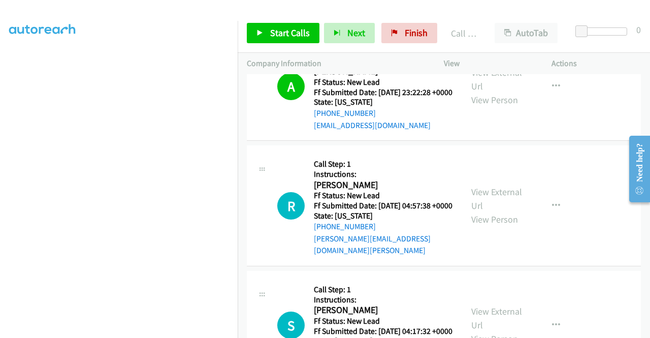
scroll to position [3122, 0]
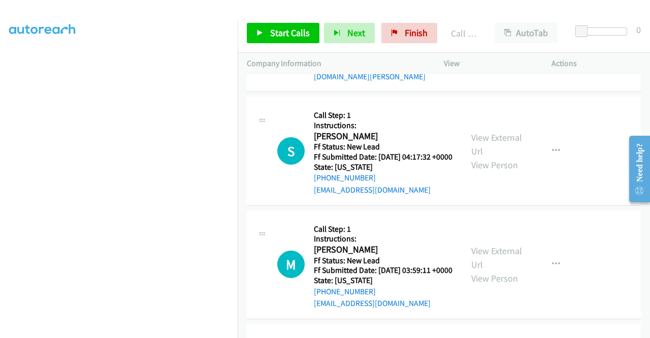
scroll to position [232, 0]
click at [303, 22] on div "Start Calls Pause Next Finish Call Completed AutoTab AutoTab 0" at bounding box center [444, 33] width 412 height 39
click at [299, 28] on span "Start Calls" at bounding box center [290, 33] width 40 height 12
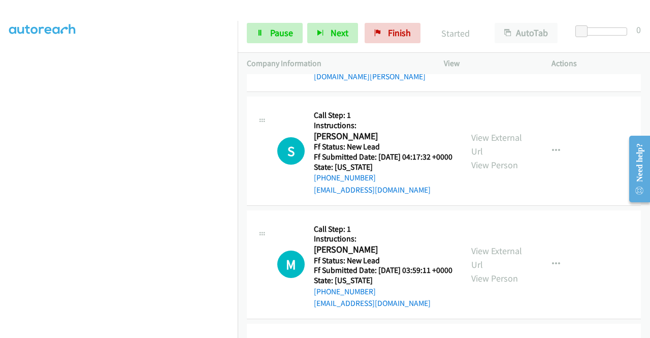
click at [502, 38] on link "View External Url" at bounding box center [496, 24] width 51 height 25
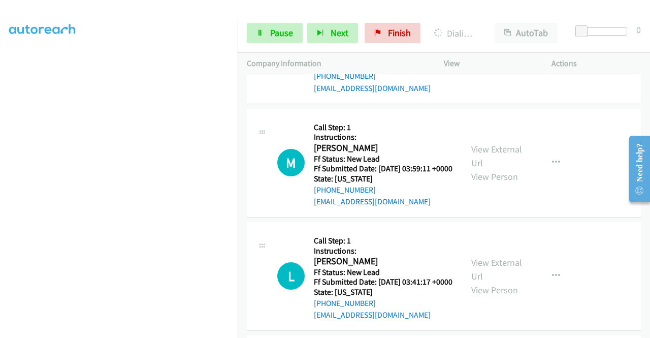
scroll to position [0, 0]
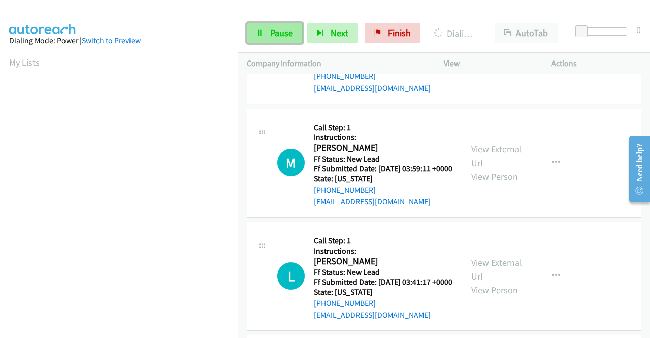
click at [280, 32] on span "Pause" at bounding box center [281, 33] width 23 height 12
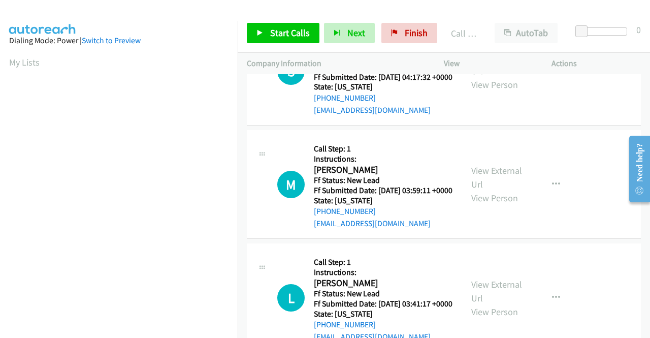
scroll to position [232, 0]
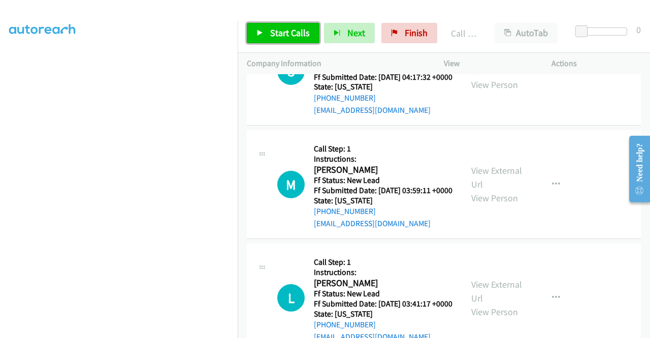
click at [290, 41] on link "Start Calls" at bounding box center [283, 33] width 73 height 20
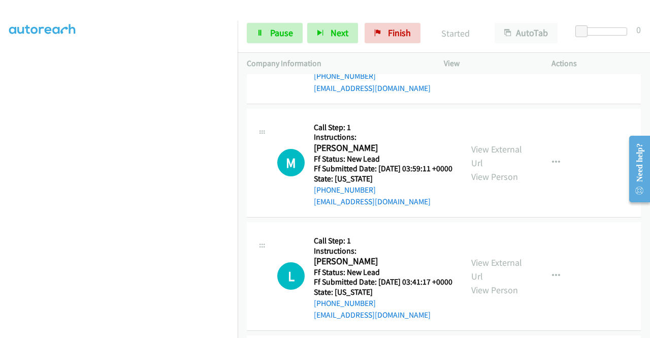
click at [592, 49] on div "Start Calls Pause Next Finish Started AutoTab AutoTab 0" at bounding box center [444, 33] width 412 height 39
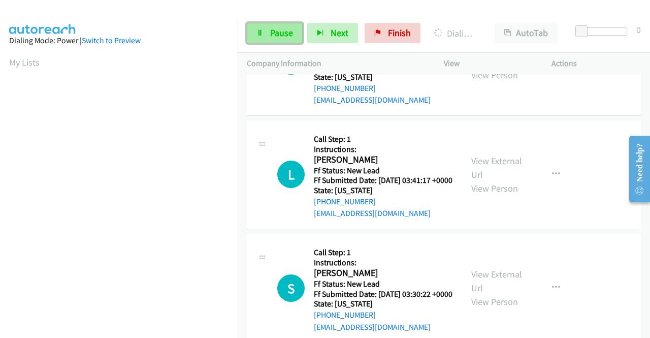
click at [263, 37] on link "Pause" at bounding box center [275, 33] width 56 height 20
